Goal: Task Accomplishment & Management: Use online tool/utility

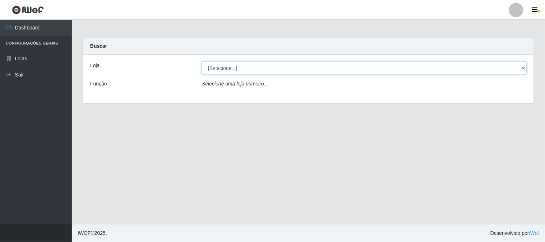
click at [220, 71] on select "[Selecione...] Rede Compras Supermercados - LOJA 1" at bounding box center [364, 68] width 325 height 13
select select "158"
click at [202, 62] on select "[Selecione...] Rede Compras Supermercados - LOJA 1" at bounding box center [364, 68] width 325 height 13
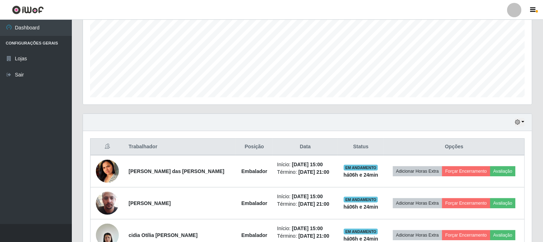
scroll to position [235, 0]
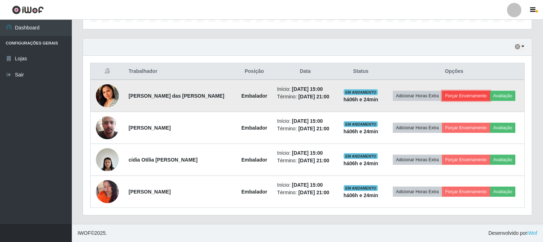
click at [453, 95] on button "Forçar Encerramento" at bounding box center [466, 96] width 48 height 10
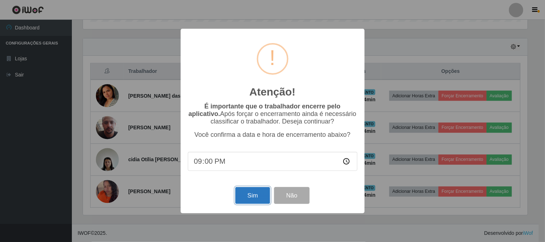
click at [249, 196] on button "Sim" at bounding box center [252, 195] width 35 height 17
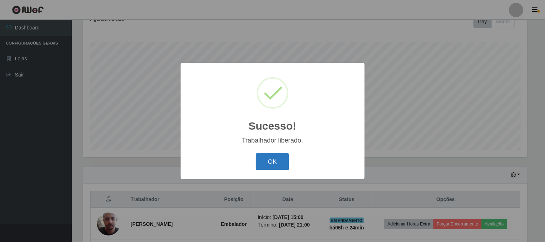
click at [285, 159] on button "OK" at bounding box center [272, 161] width 33 height 17
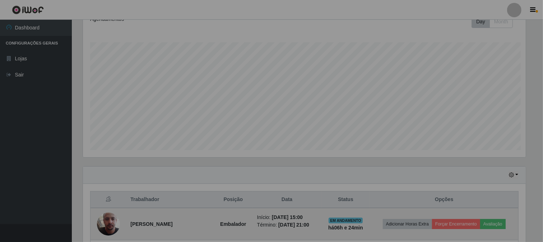
scroll to position [149, 449]
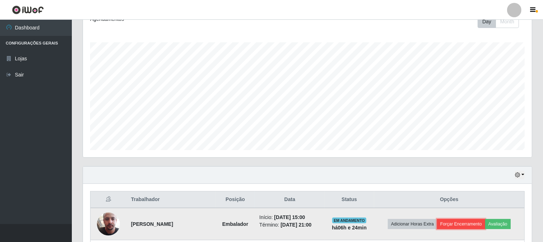
click at [450, 222] on button "Forçar Encerramento" at bounding box center [461, 224] width 48 height 10
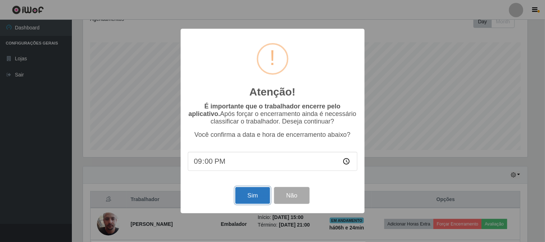
click at [250, 198] on button "Sim" at bounding box center [252, 195] width 35 height 17
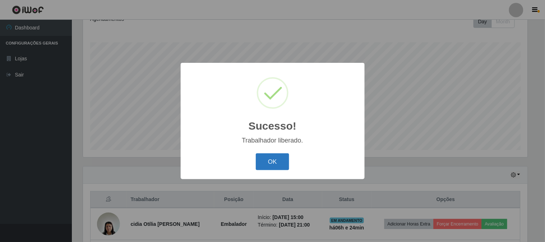
click at [274, 163] on button "OK" at bounding box center [272, 161] width 33 height 17
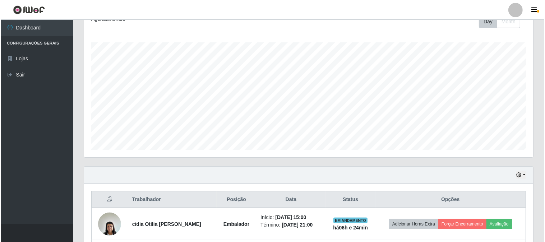
scroll to position [171, 0]
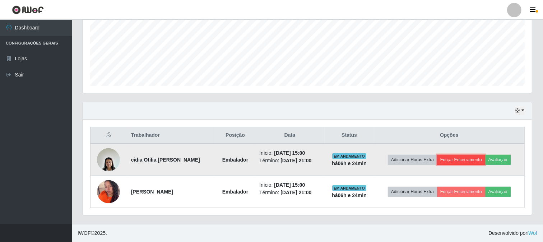
click at [485, 157] on button "Forçar Encerramento" at bounding box center [461, 160] width 48 height 10
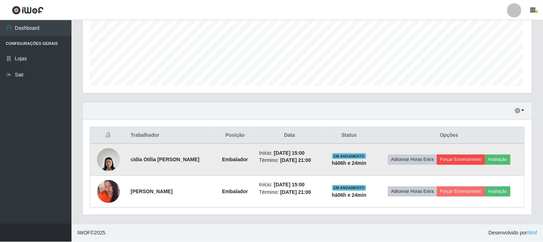
scroll to position [149, 444]
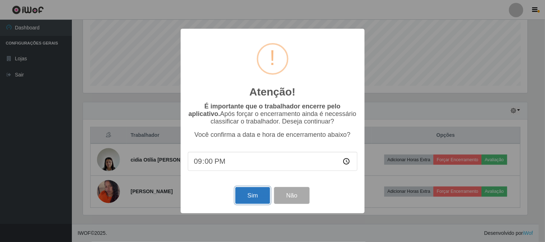
click at [254, 191] on button "Sim" at bounding box center [252, 195] width 35 height 17
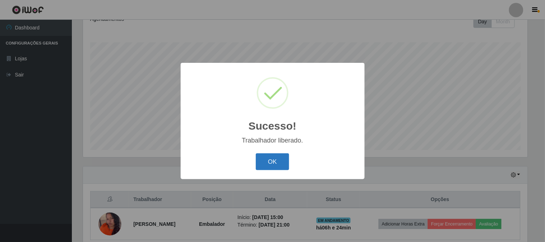
click at [269, 166] on button "OK" at bounding box center [272, 161] width 33 height 17
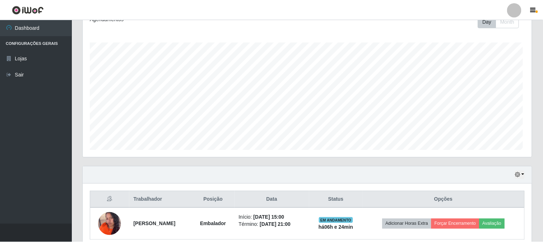
scroll to position [0, 0]
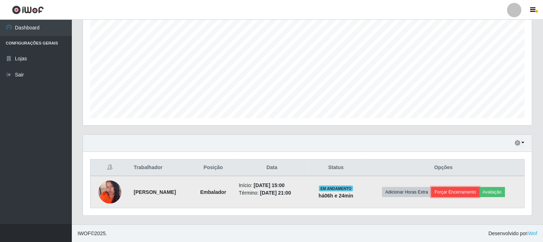
click at [469, 195] on button "Forçar Encerramento" at bounding box center [455, 192] width 48 height 10
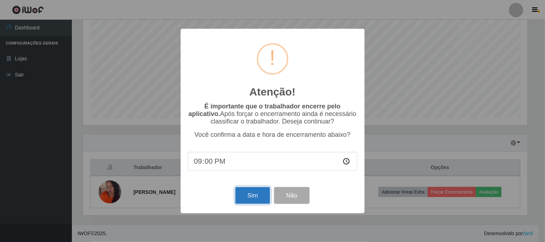
click at [255, 199] on button "Sim" at bounding box center [252, 195] width 35 height 17
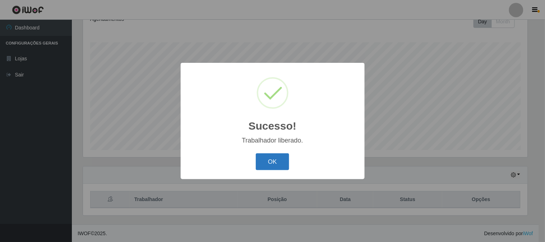
click at [274, 163] on button "OK" at bounding box center [272, 161] width 33 height 17
